Goal: Information Seeking & Learning: Learn about a topic

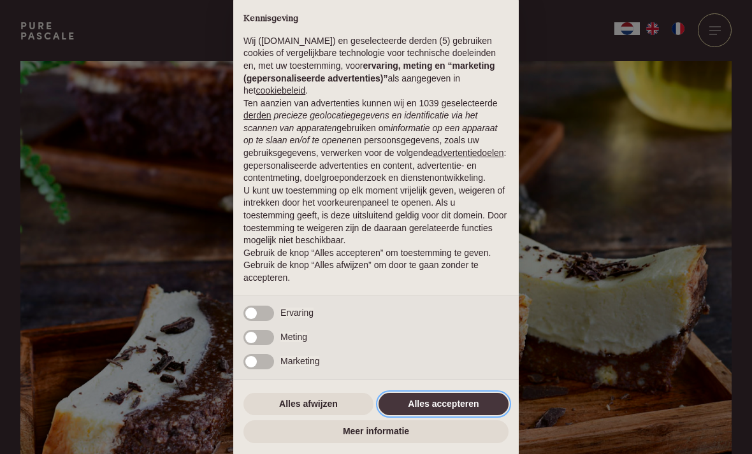
click at [430, 408] on button "Alles accepteren" at bounding box center [444, 404] width 130 height 23
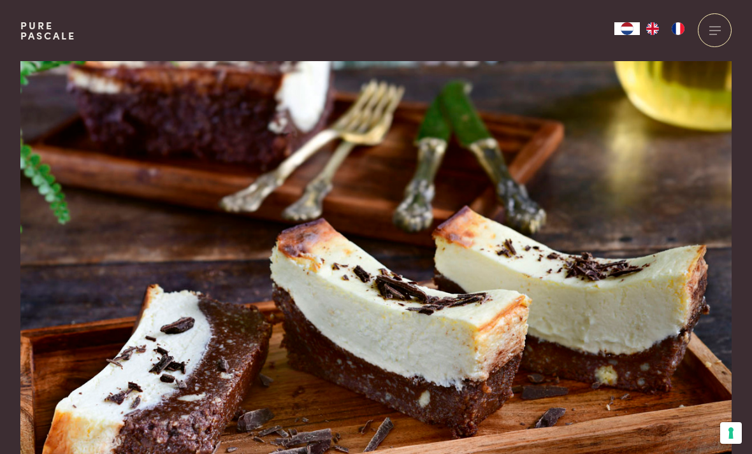
click at [711, 24] on div at bounding box center [715, 30] width 34 height 34
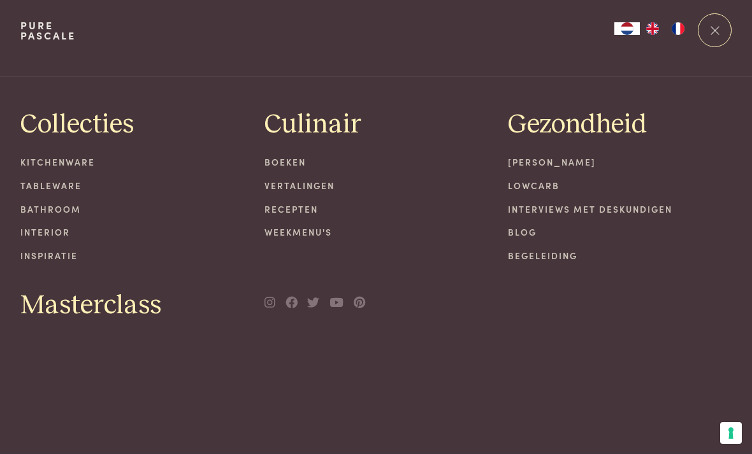
click at [523, 181] on link "Lowcarb" at bounding box center [620, 185] width 224 height 13
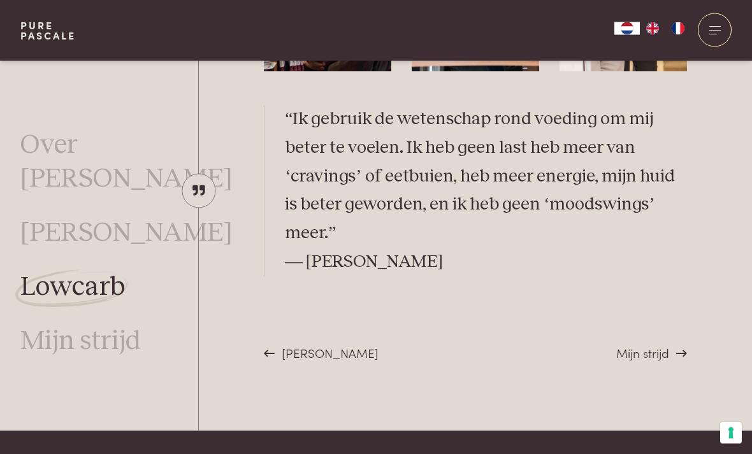
scroll to position [3542, 0]
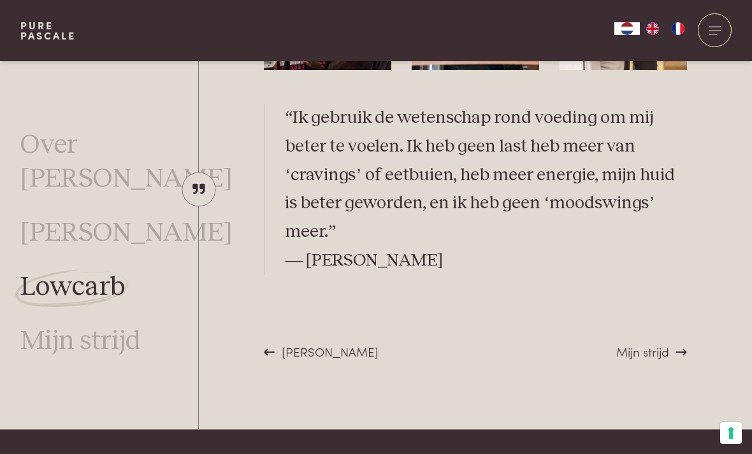
click at [637, 349] on span "Mijn strijd" at bounding box center [642, 351] width 53 height 17
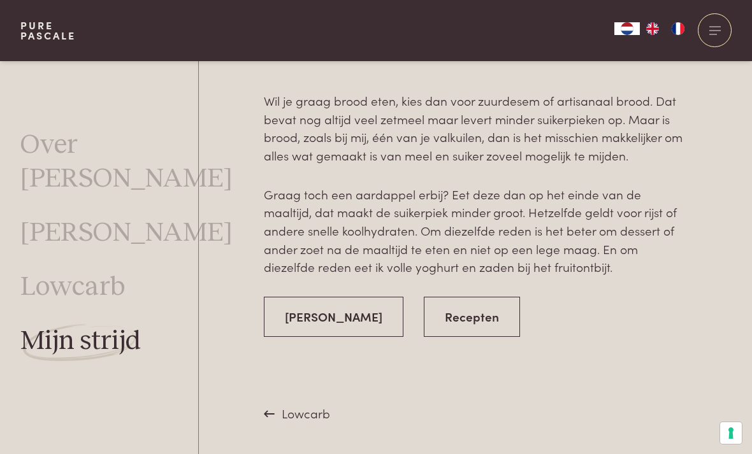
scroll to position [2526, 0]
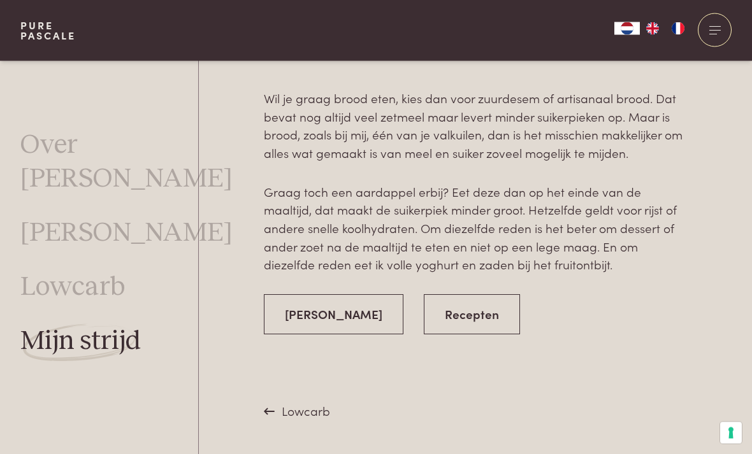
click at [424, 295] on link "Recepten" at bounding box center [472, 315] width 96 height 40
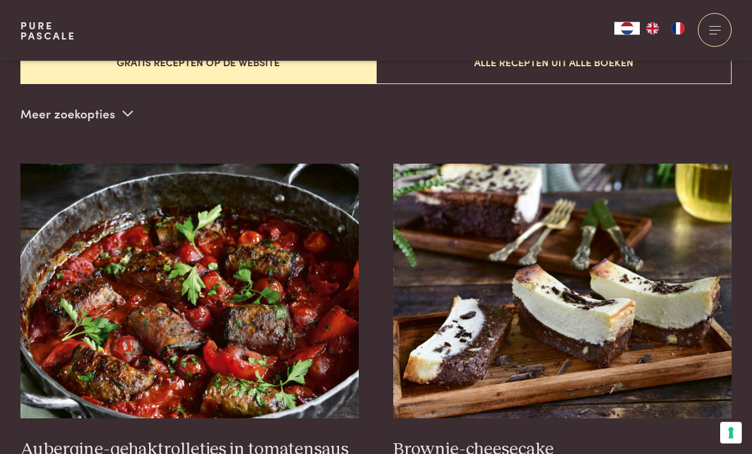
scroll to position [368, 0]
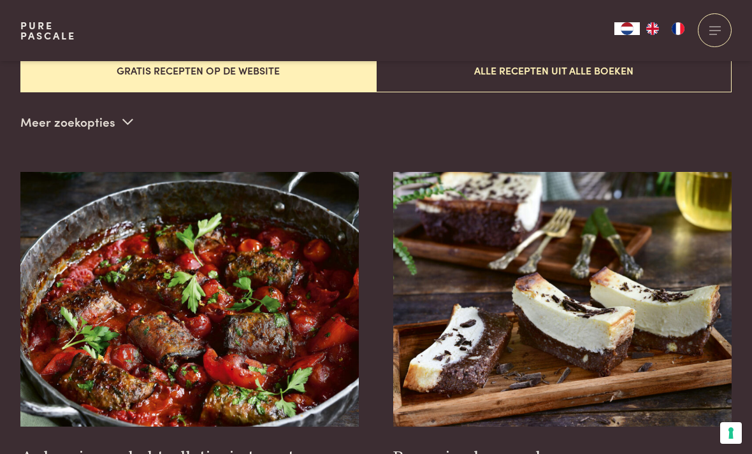
click at [124, 120] on icon at bounding box center [127, 121] width 11 height 12
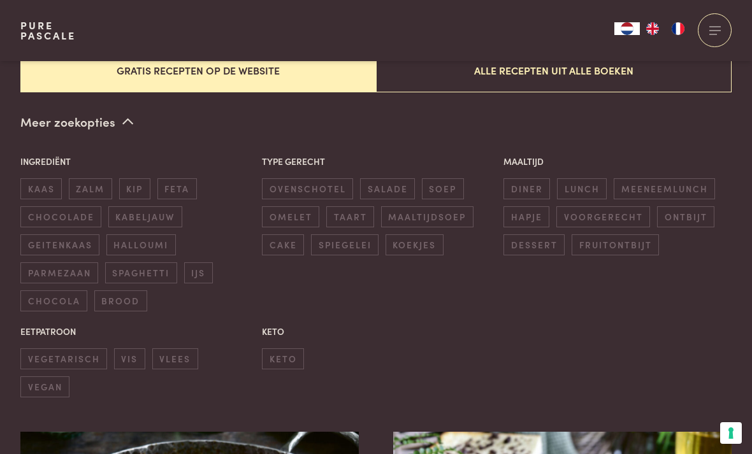
click at [267, 349] on span "keto" at bounding box center [283, 359] width 42 height 21
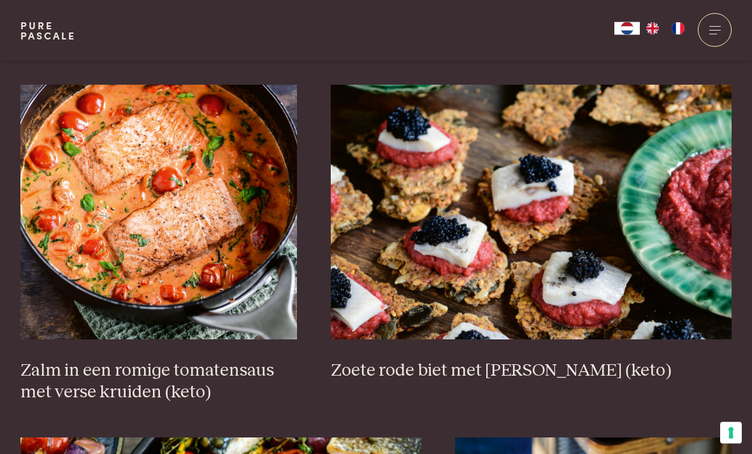
scroll to position [1047, 0]
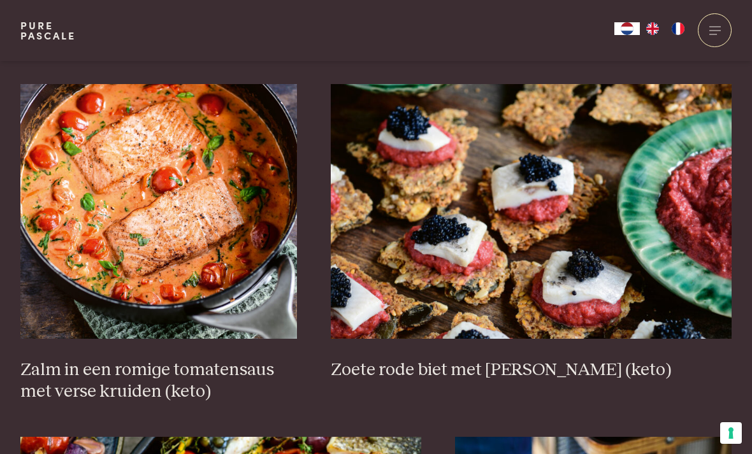
click at [383, 363] on h3 "Zoete rode biet met zure haring (keto)" at bounding box center [531, 370] width 401 height 22
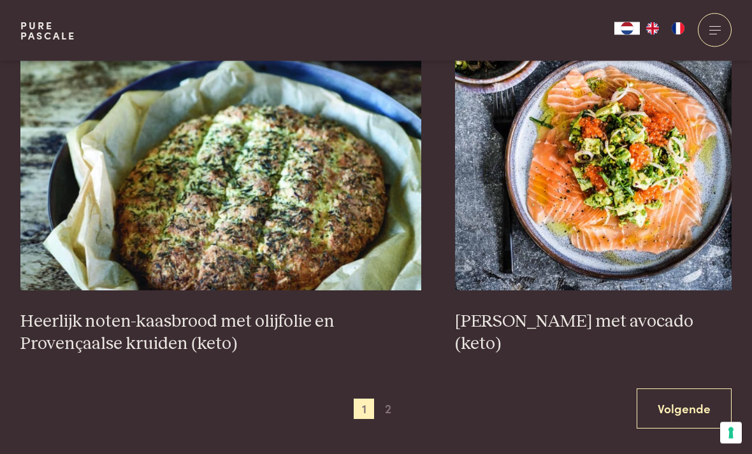
scroll to position [2508, 0]
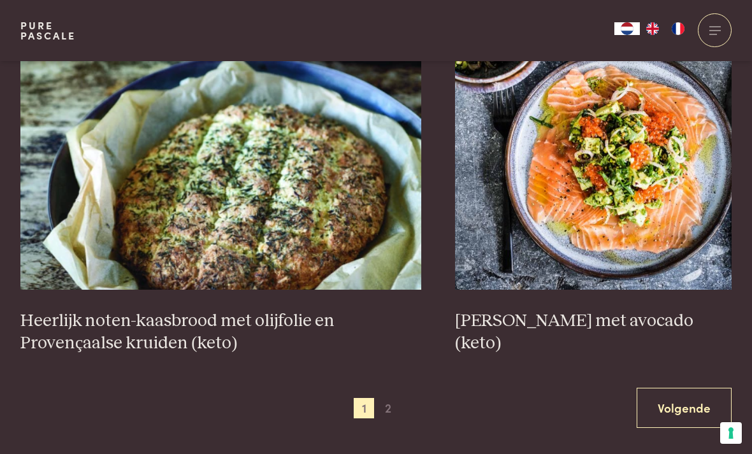
click at [182, 312] on h3 "Heerlijk noten-kaasbrood met olijfolie en Provençaalse kruiden (keto)" at bounding box center [220, 332] width 401 height 44
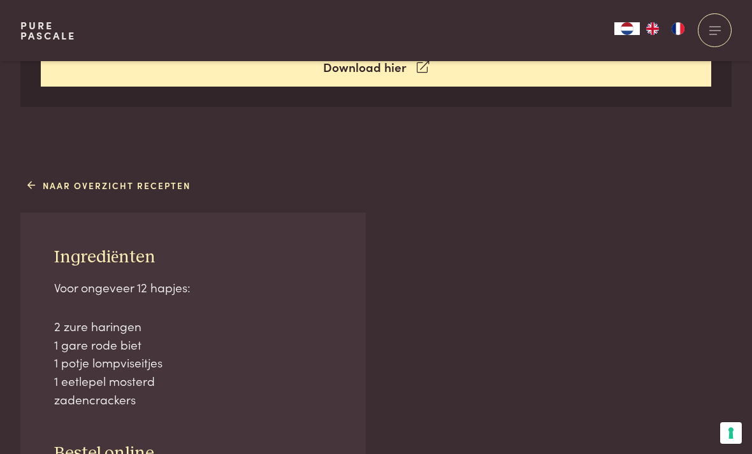
scroll to position [705, 0]
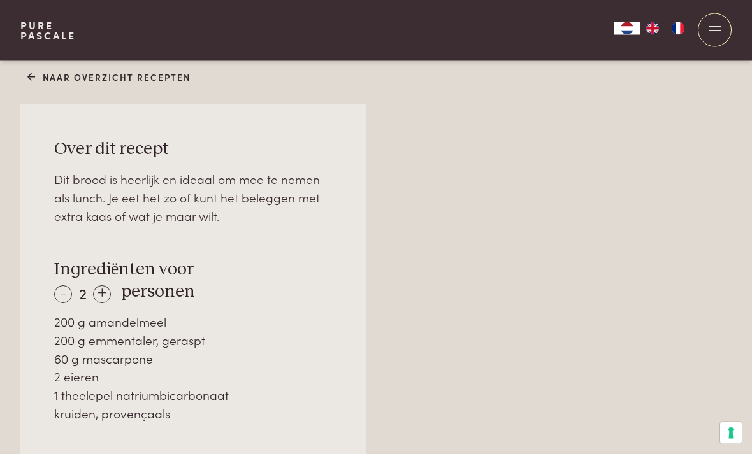
scroll to position [813, 0]
click at [31, 70] on icon at bounding box center [31, 76] width 9 height 13
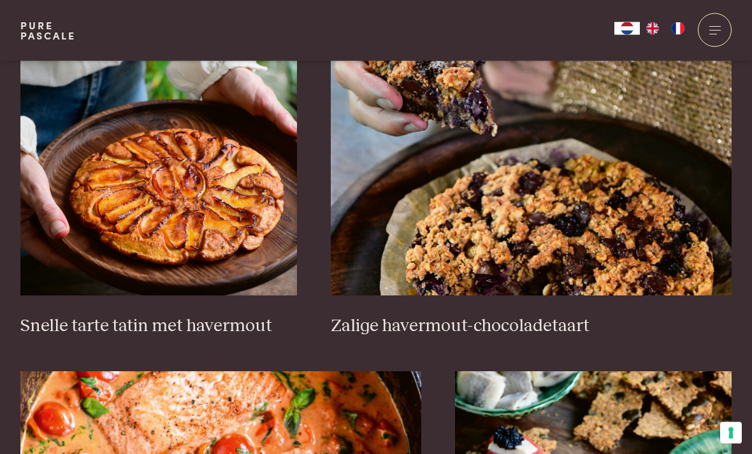
scroll to position [1846, 0]
click at [707, 27] on div at bounding box center [715, 30] width 34 height 34
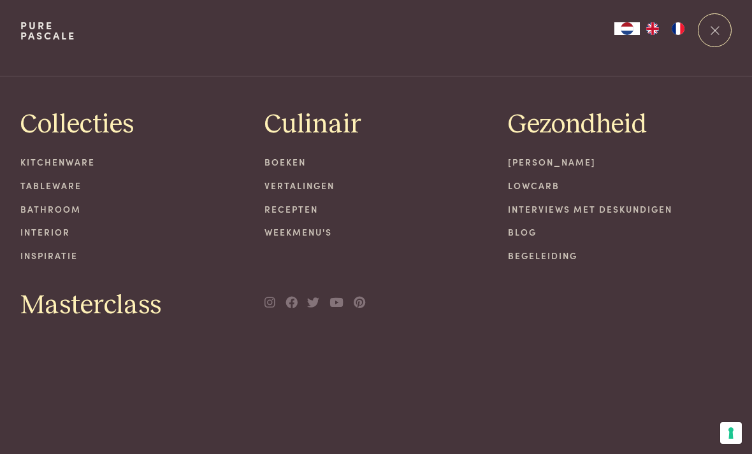
click at [277, 210] on link "Recepten" at bounding box center [376, 209] width 224 height 13
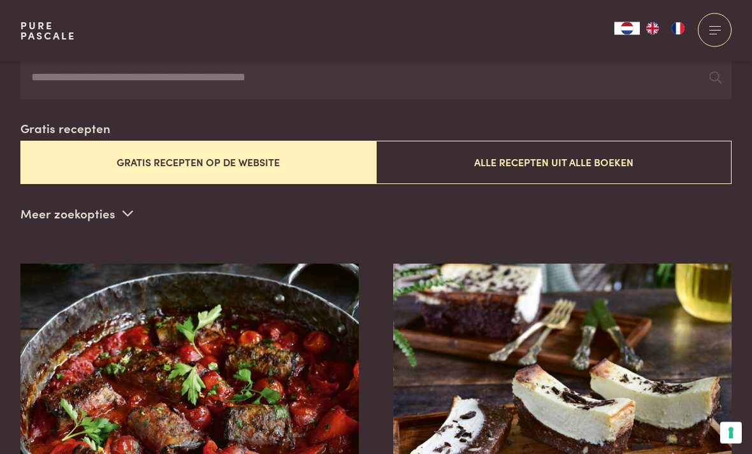
scroll to position [277, 0]
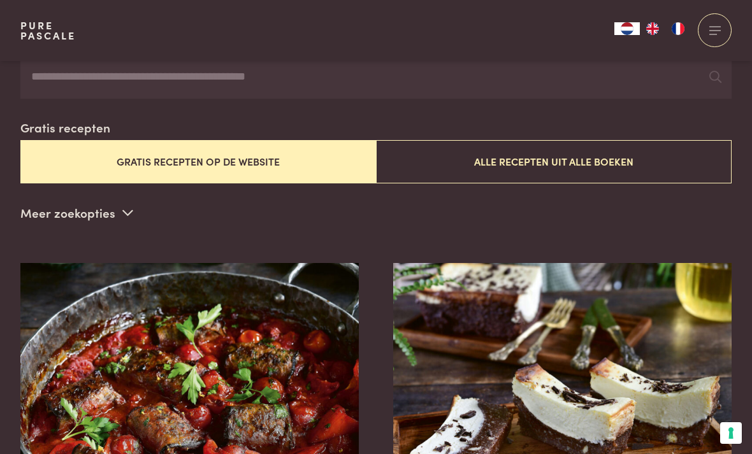
click at [126, 206] on icon at bounding box center [127, 212] width 11 height 12
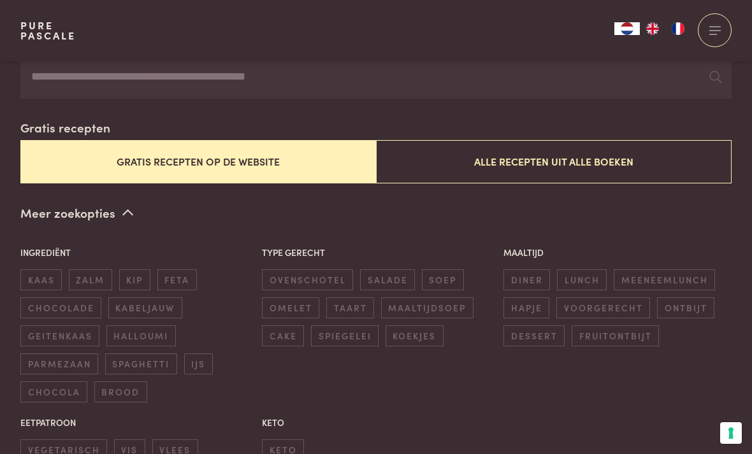
click at [282, 440] on span "keto" at bounding box center [283, 450] width 42 height 21
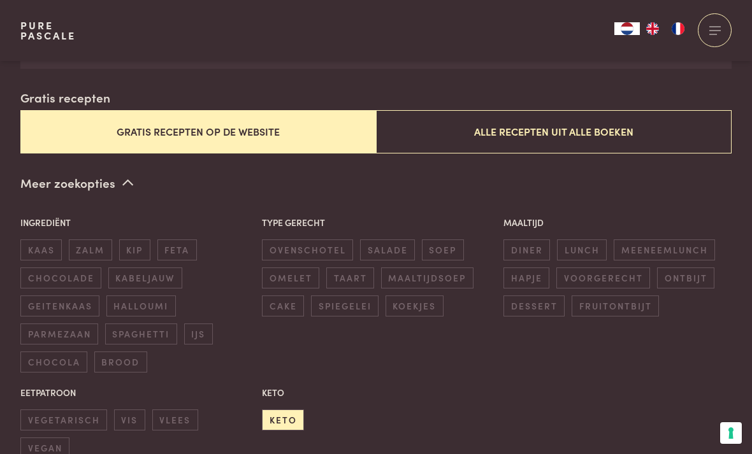
scroll to position [308, 0]
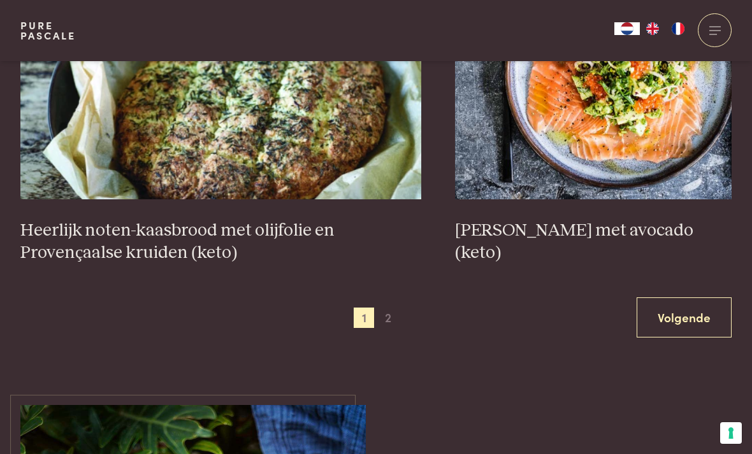
click at [387, 310] on span "2" at bounding box center [388, 318] width 20 height 20
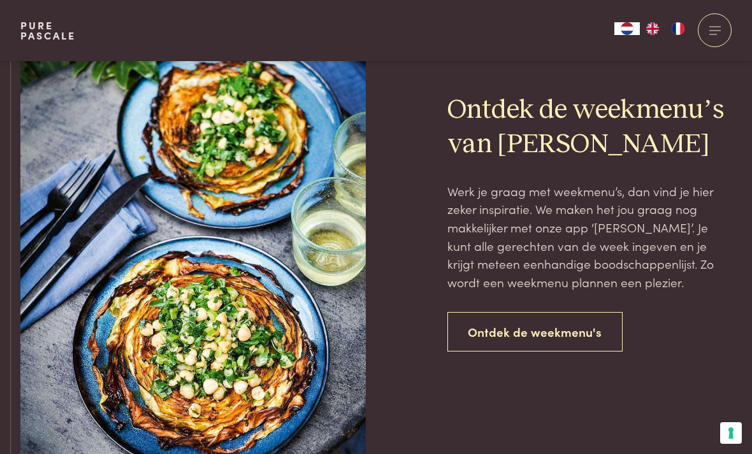
scroll to position [3048, 0]
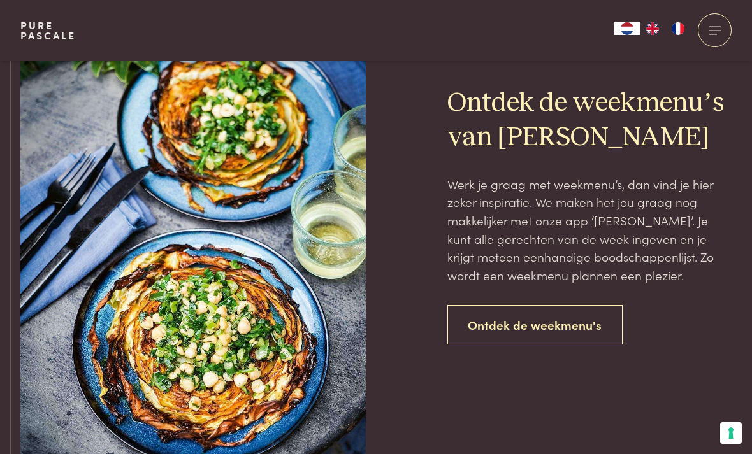
click at [497, 315] on link "Ontdek de weekmenu's" at bounding box center [535, 325] width 176 height 40
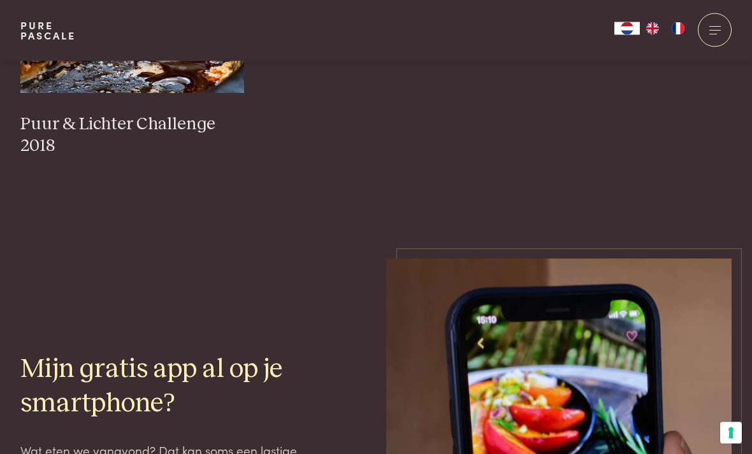
scroll to position [1589, 0]
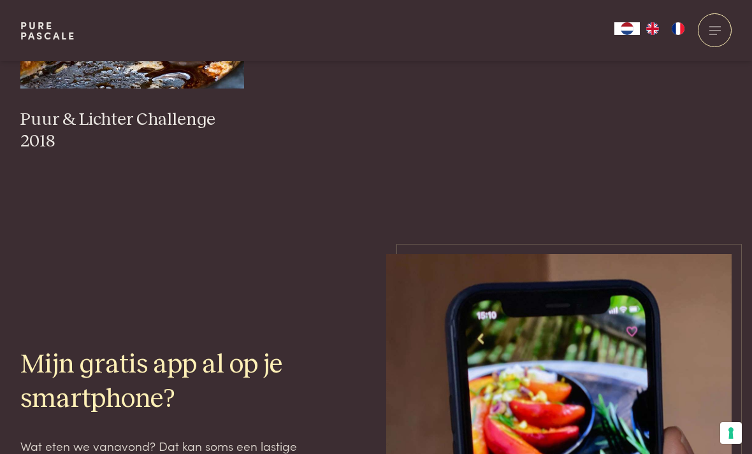
click at [74, 109] on h3 "Puur & Lichter Challenge 2018" at bounding box center [132, 131] width 224 height 44
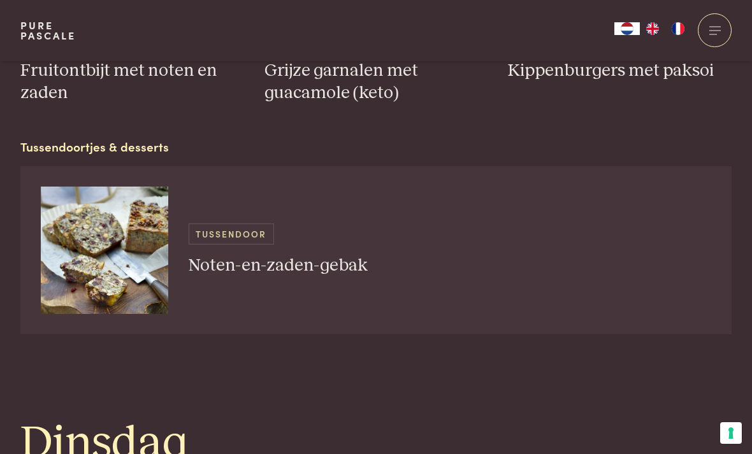
scroll to position [966, 0]
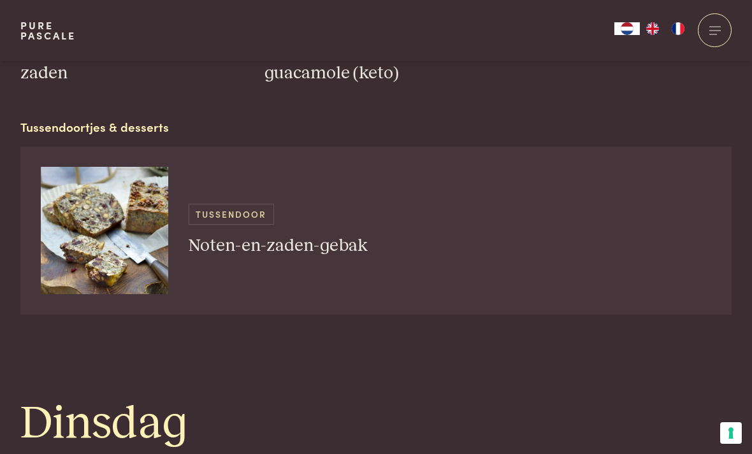
click at [209, 243] on h3 "Noten-en-zaden-gebak" at bounding box center [278, 246] width 179 height 22
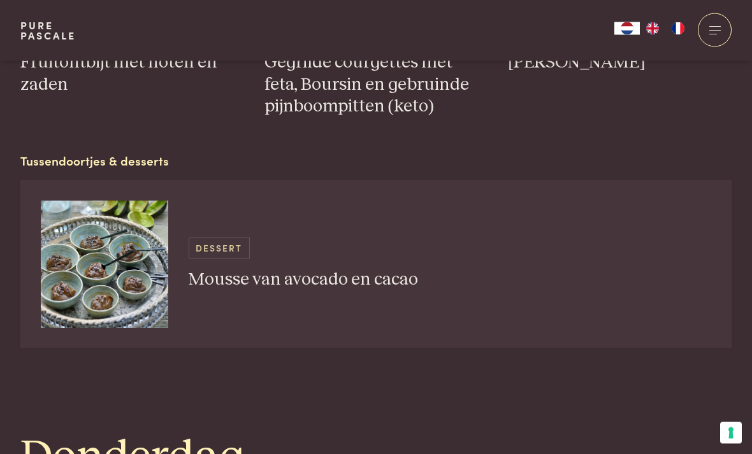
scroll to position [2204, 0]
click at [108, 246] on img at bounding box center [104, 264] width 127 height 127
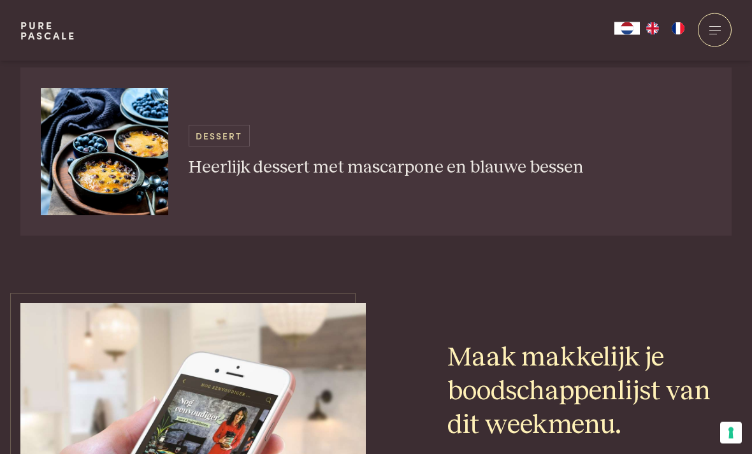
scroll to position [4608, 0]
click at [107, 161] on img at bounding box center [104, 151] width 127 height 127
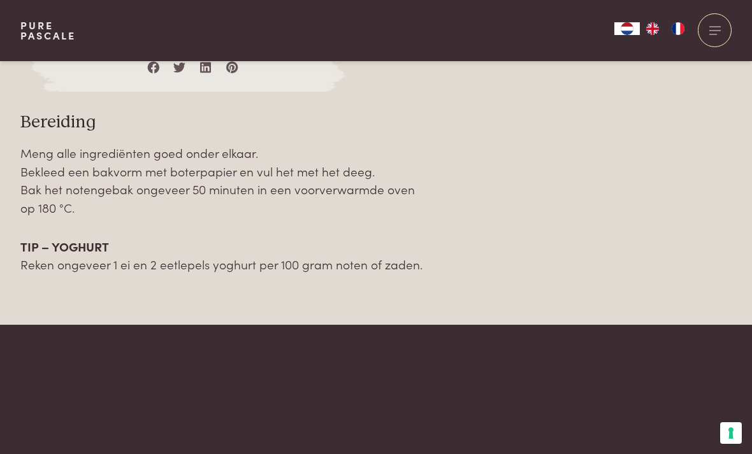
scroll to position [1382, 0]
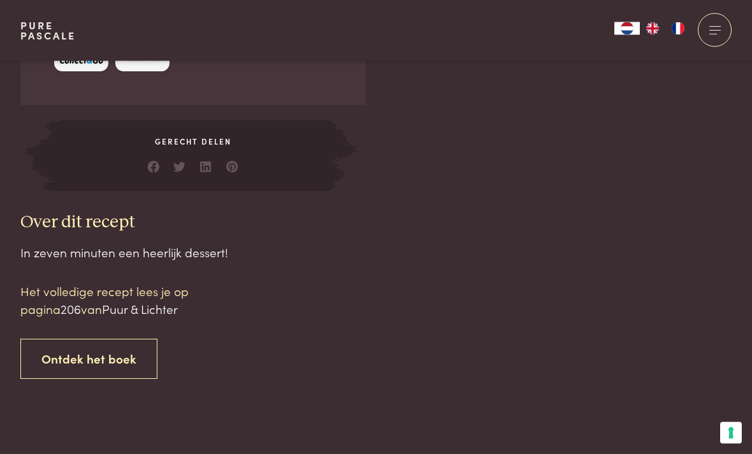
scroll to position [1068, 0]
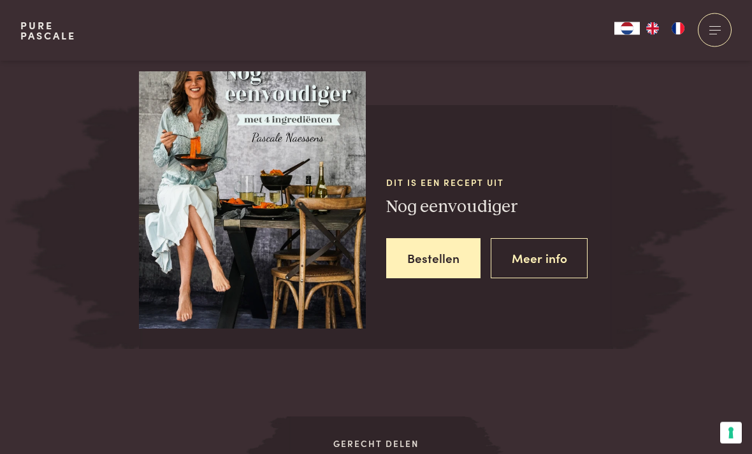
scroll to position [1888, 0]
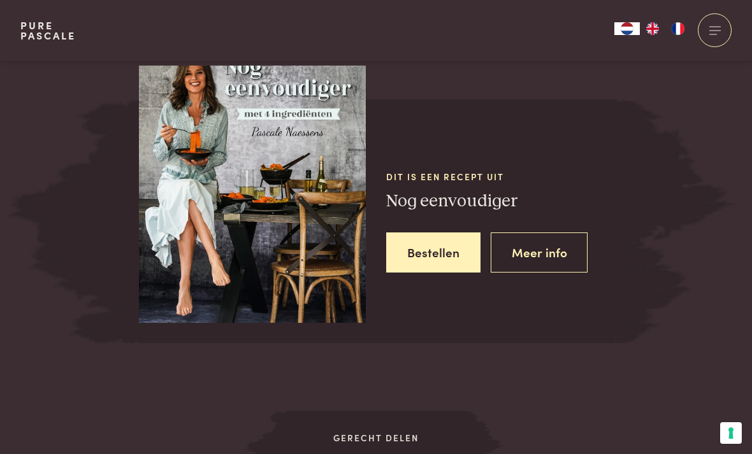
click at [430, 193] on h3 "Nog eenvoudiger" at bounding box center [499, 202] width 227 height 22
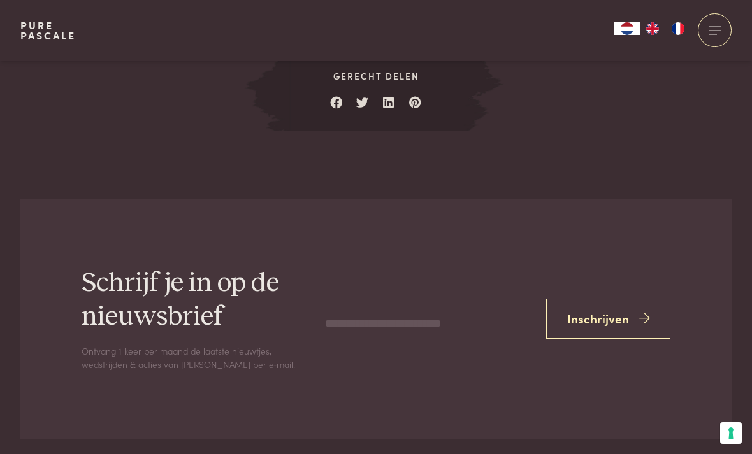
scroll to position [2252, 0]
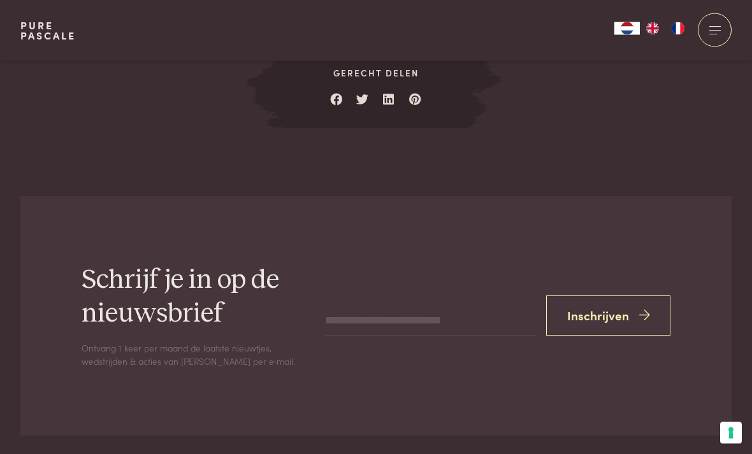
click at [331, 90] on link at bounding box center [336, 96] width 13 height 13
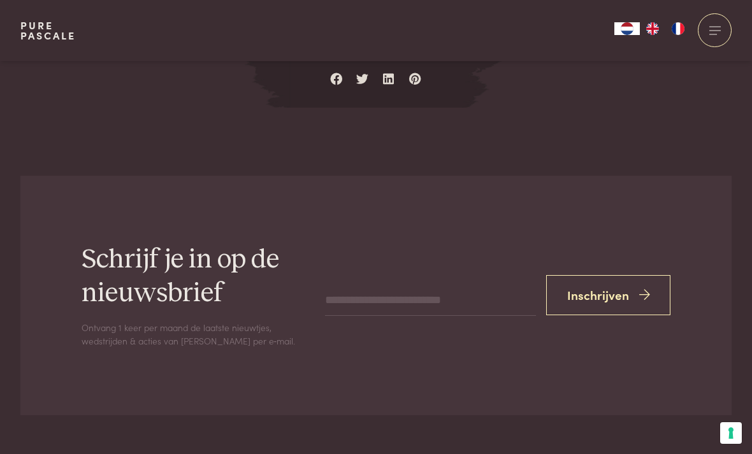
click at [714, 26] on span at bounding box center [714, 26] width 11 height 1
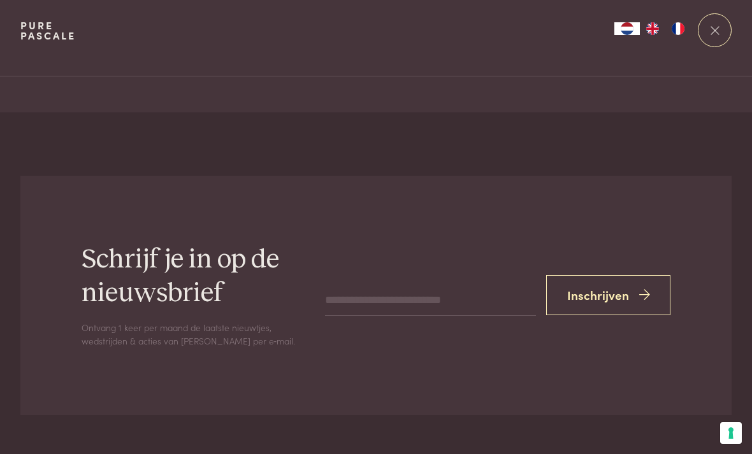
scroll to position [0, 0]
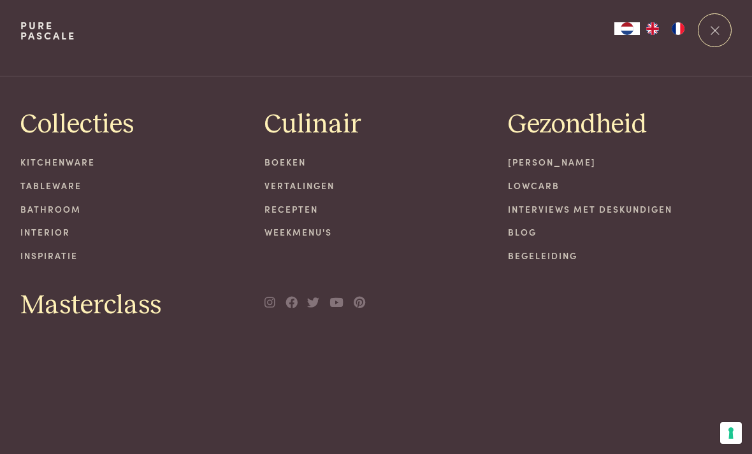
click at [250, 197] on div "Collecties Kitchenware Tableware Bathroom Interior Inspiratie Culinair Boeken V…" at bounding box center [375, 215] width 711 height 229
click at [280, 206] on link "Recepten" at bounding box center [376, 209] width 224 height 13
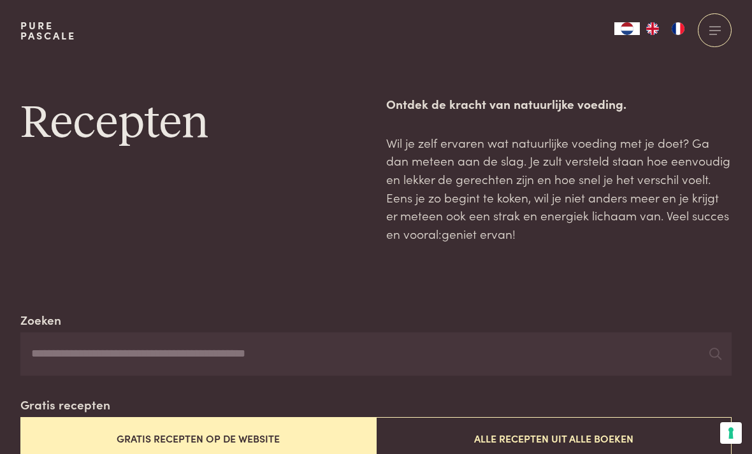
click at [161, 148] on h1 "Recepten" at bounding box center [192, 123] width 345 height 57
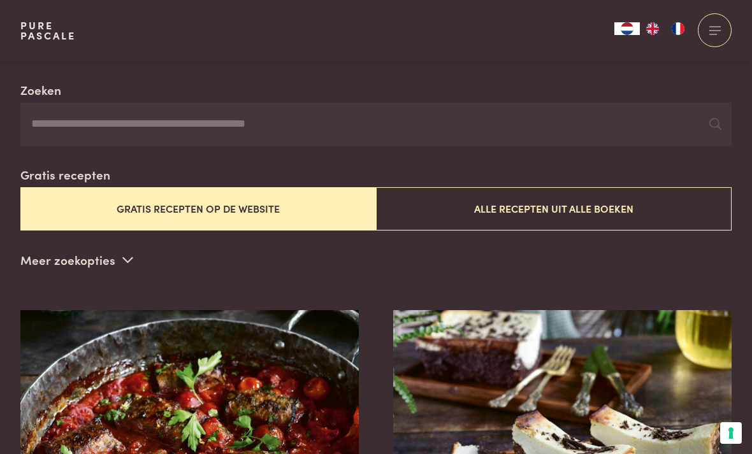
click at [503, 207] on button "Alle recepten uit alle boeken" at bounding box center [554, 208] width 356 height 43
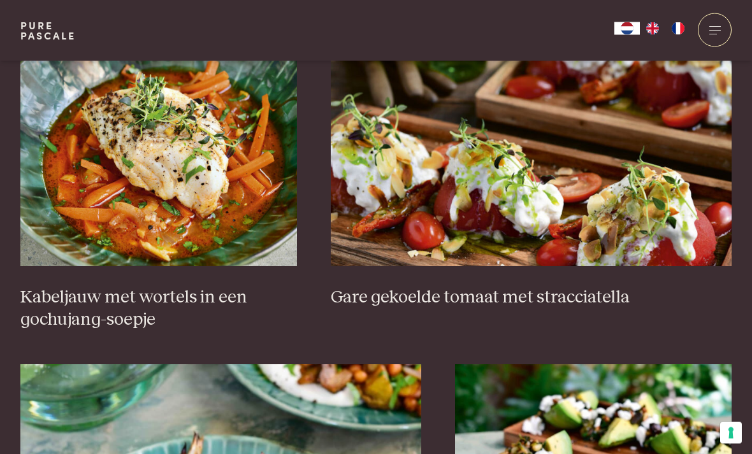
scroll to position [860, 0]
click at [404, 295] on h3 "Gare gekoelde tomaat met stracciatella" at bounding box center [531, 298] width 401 height 22
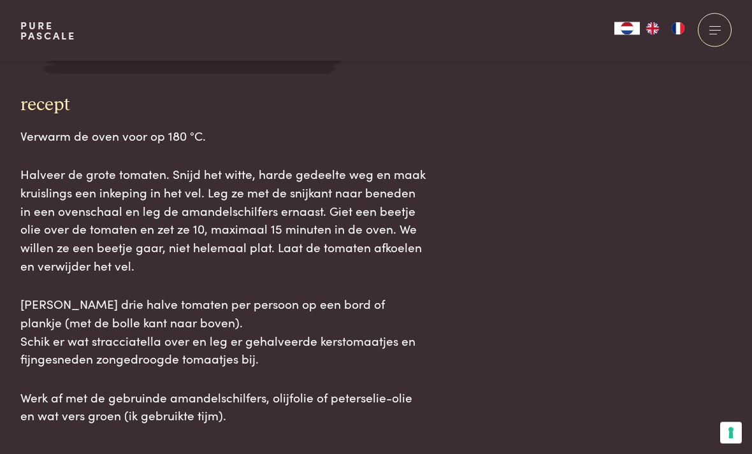
scroll to position [1314, 0]
